Goal: Task Accomplishment & Management: Manage account settings

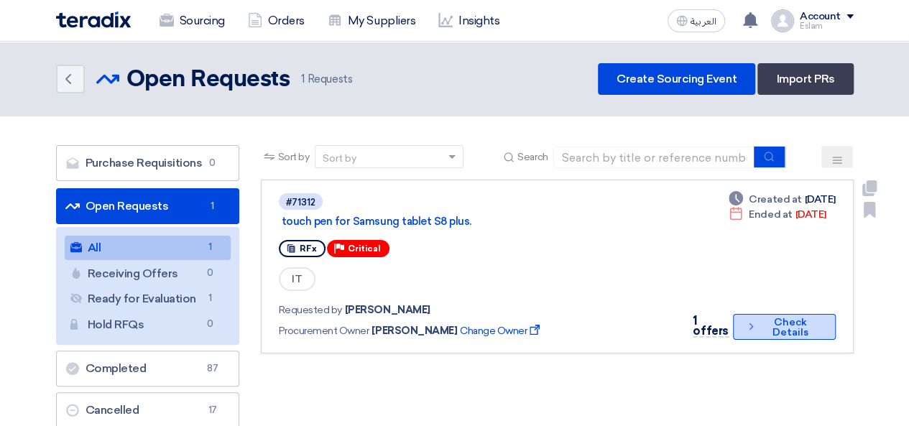
click at [773, 320] on button "Check details Check Details" at bounding box center [784, 327] width 103 height 26
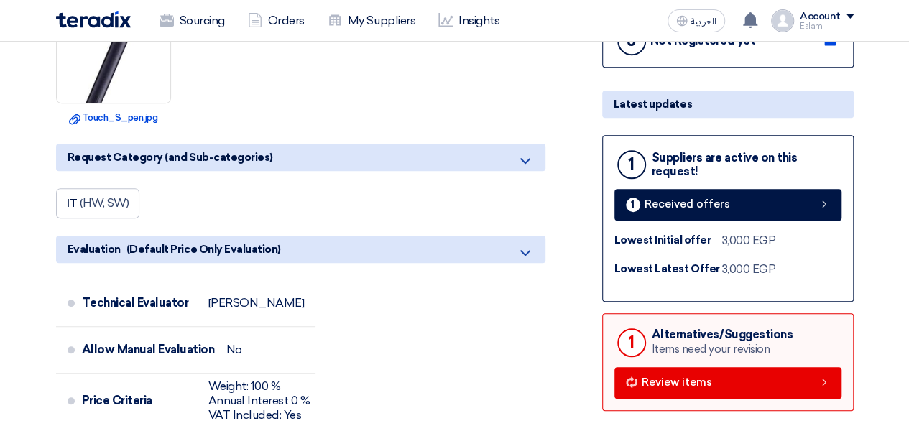
scroll to position [575, 0]
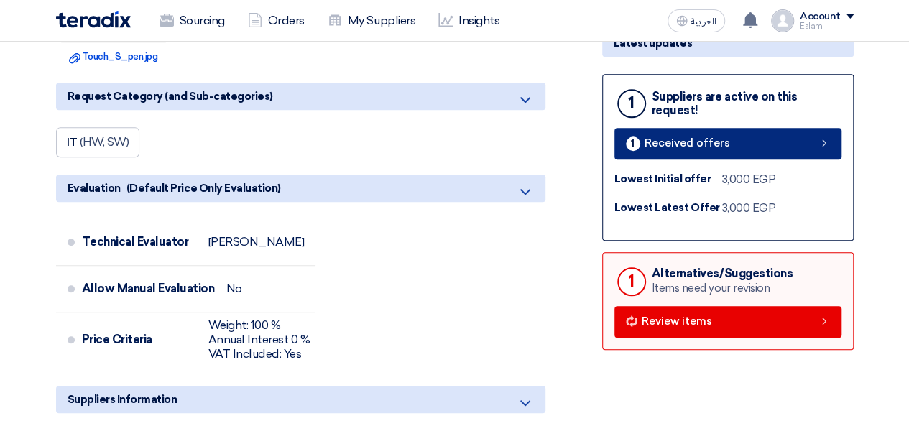
click at [689, 154] on link "1 Received offers" at bounding box center [727, 144] width 227 height 32
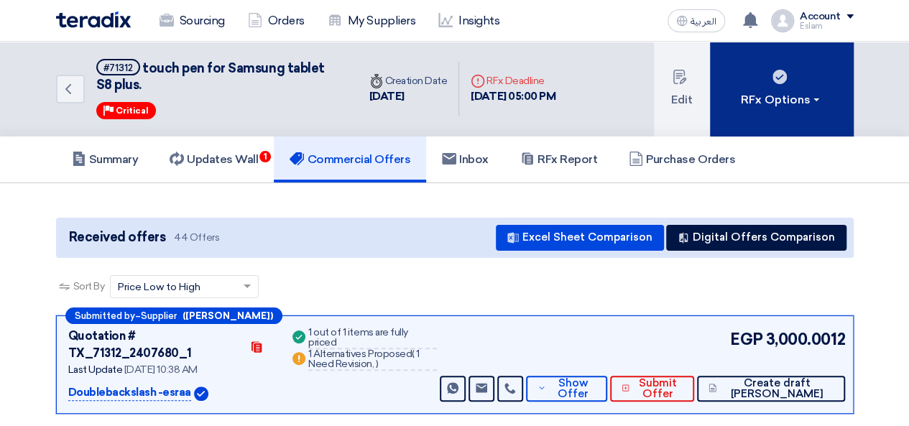
click at [829, 109] on button "RFx Options" at bounding box center [782, 89] width 144 height 95
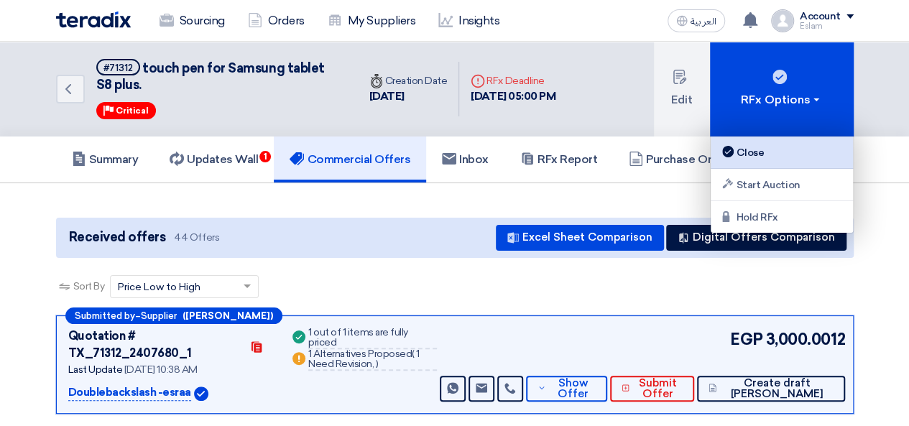
click at [790, 146] on div "Close" at bounding box center [781, 152] width 125 height 17
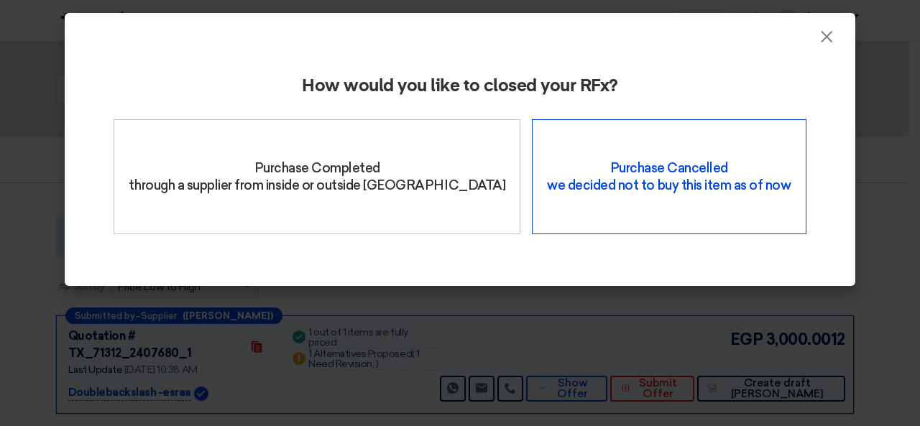
click at [609, 173] on div "Purchase Cancelled we decided not to buy this item as of now" at bounding box center [669, 176] width 274 height 115
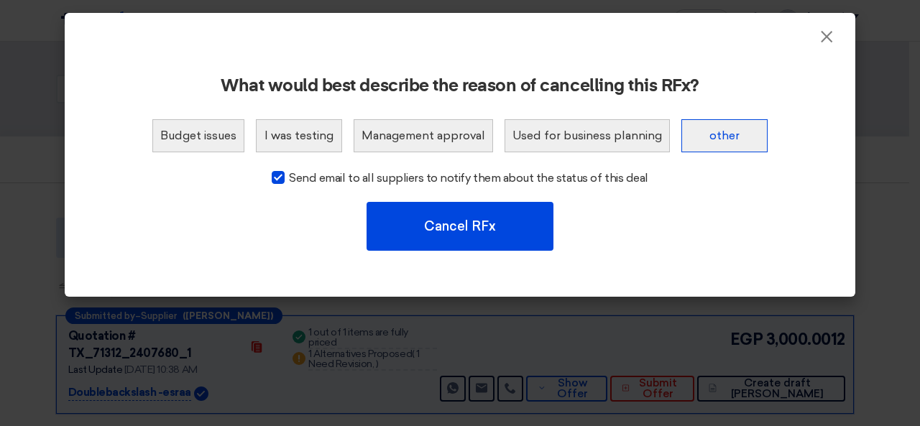
click at [729, 137] on button "other" at bounding box center [724, 135] width 86 height 33
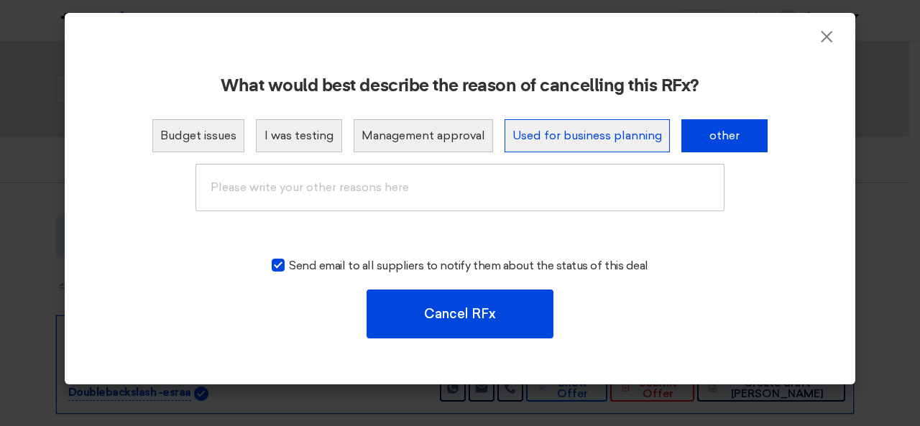
click at [617, 134] on button "Used for business planning" at bounding box center [587, 135] width 165 height 33
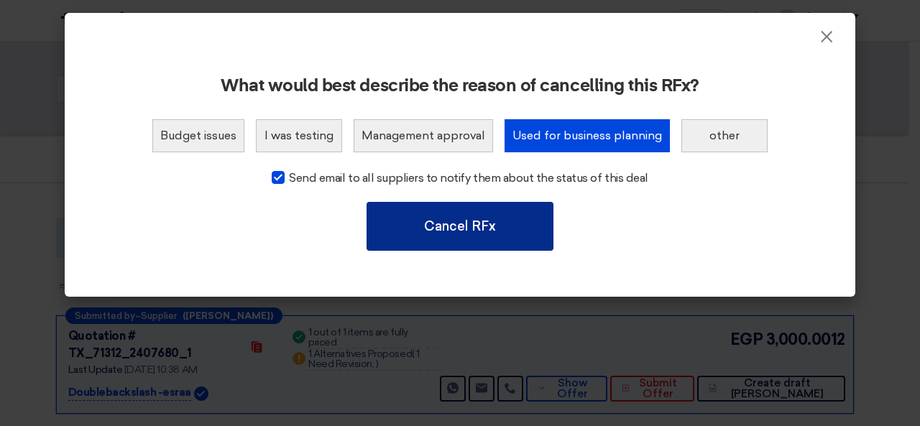
click at [504, 221] on button "Cancel RFx" at bounding box center [460, 226] width 187 height 49
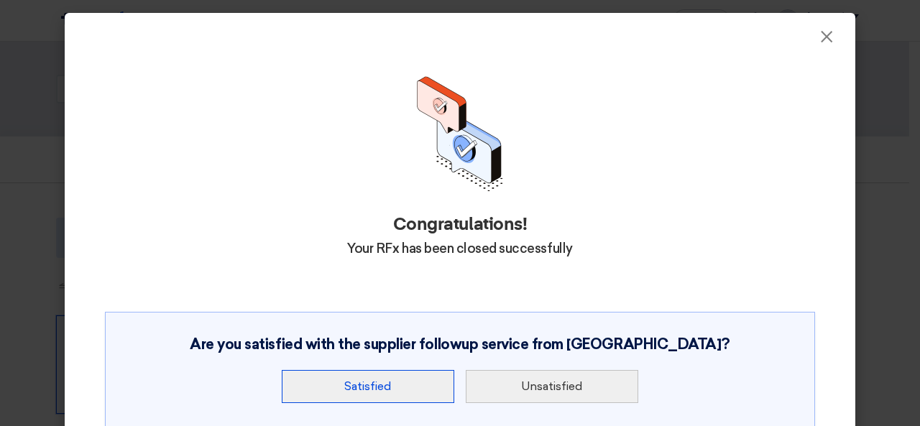
click at [367, 388] on button "Satisfied" at bounding box center [368, 386] width 172 height 33
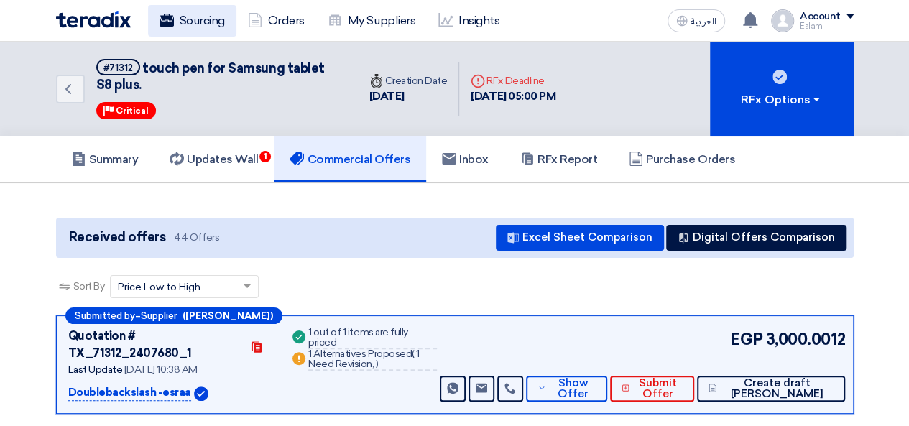
click at [188, 19] on link "Sourcing" at bounding box center [192, 21] width 88 height 32
